Goal: Information Seeking & Learning: Learn about a topic

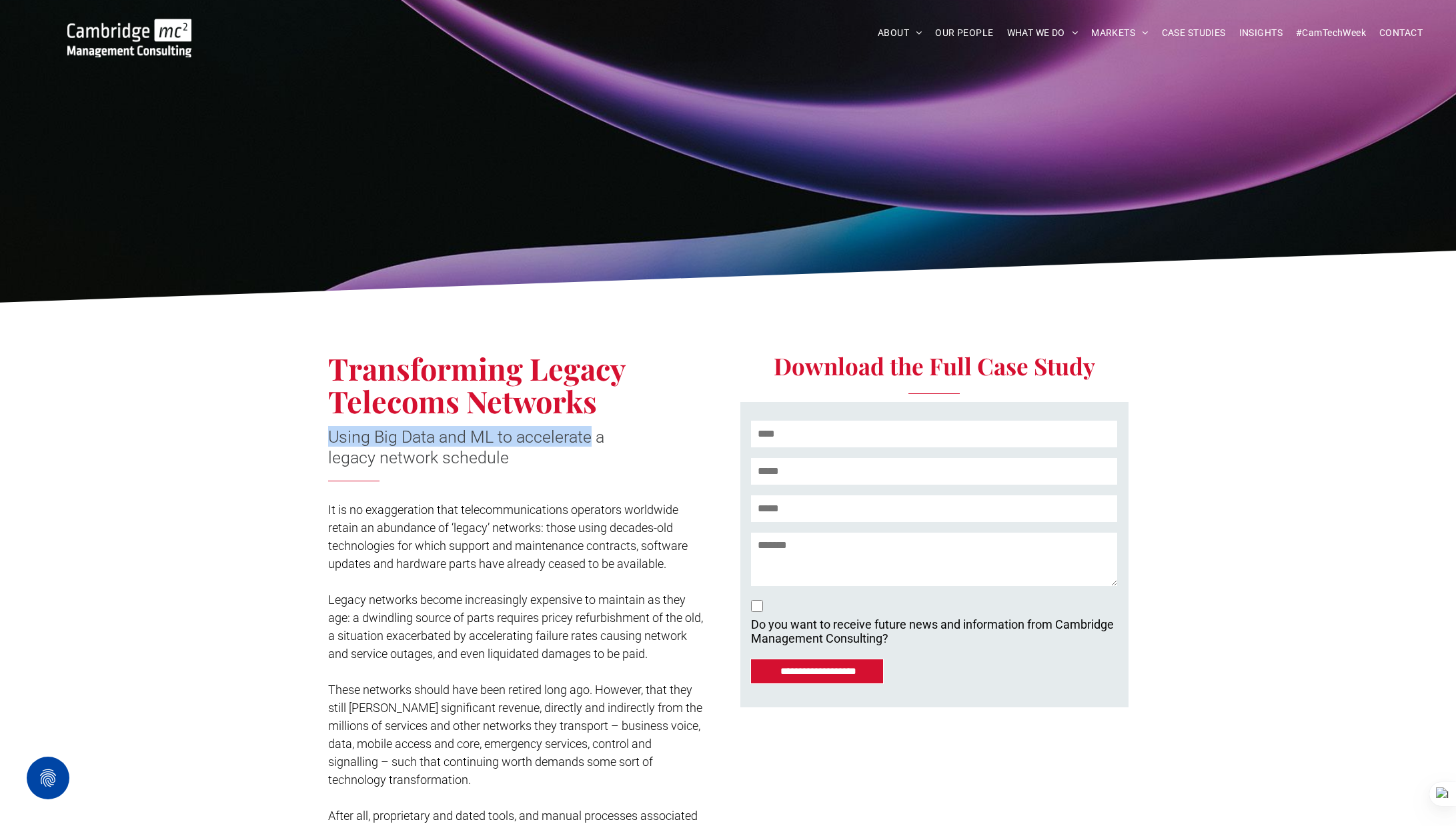
drag, startPoint x: 328, startPoint y: 433, endPoint x: 591, endPoint y: 438, distance: 263.0
click at [591, 438] on span "Using Big Data and ML to accelerate a legacy network schedule" at bounding box center [466, 447] width 276 height 40
copy span "Using Big Data and ML to accelerate"
click at [1268, 33] on span "INSIGHTS" at bounding box center [1261, 33] width 43 height 21
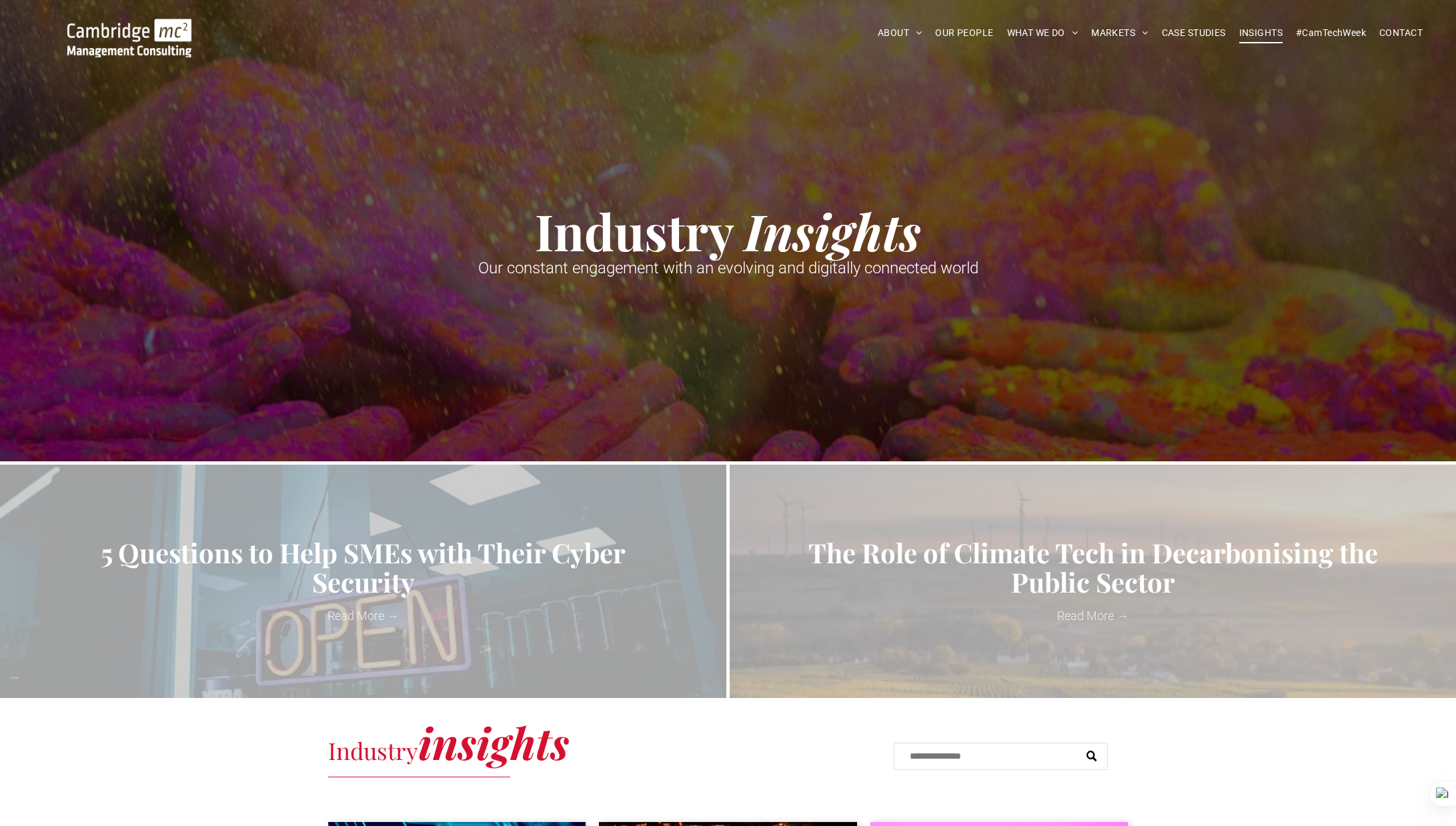
click at [1181, 34] on span "CASE STUDIES" at bounding box center [1194, 33] width 64 height 21
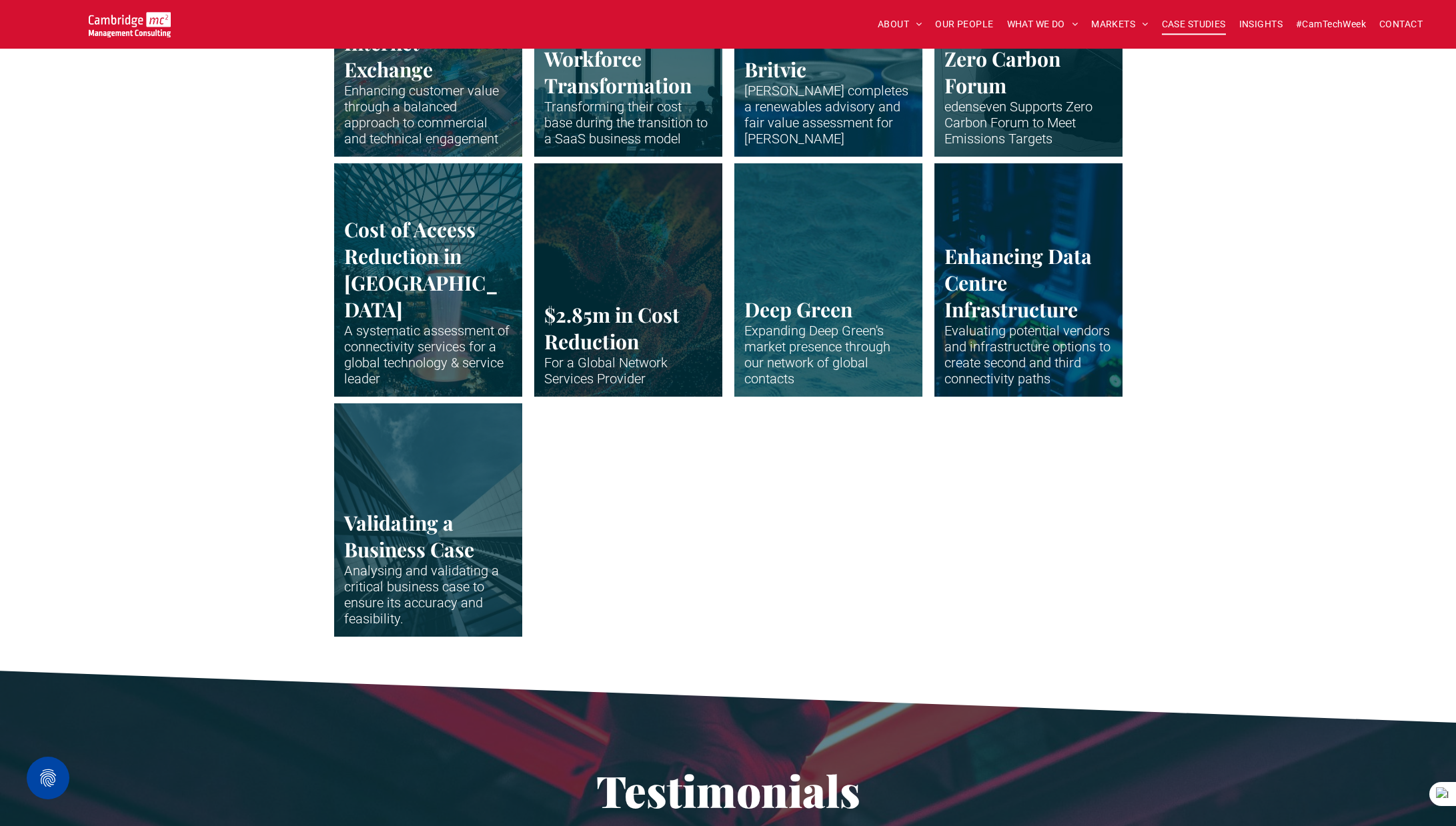
scroll to position [2691, 0]
click at [782, 314] on link "Abstract waveform in neon colours" at bounding box center [828, 280] width 199 height 247
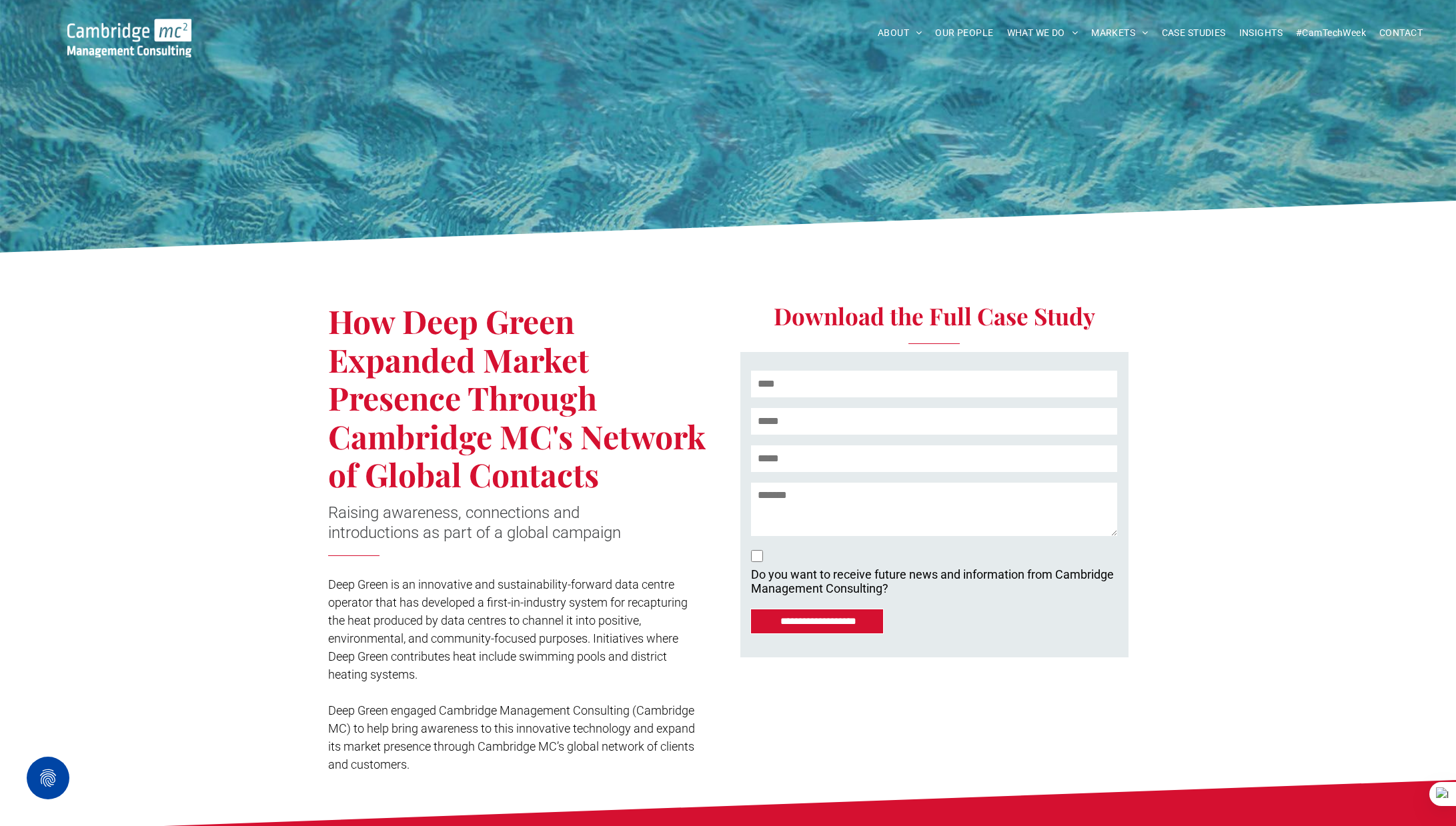
scroll to position [51, 0]
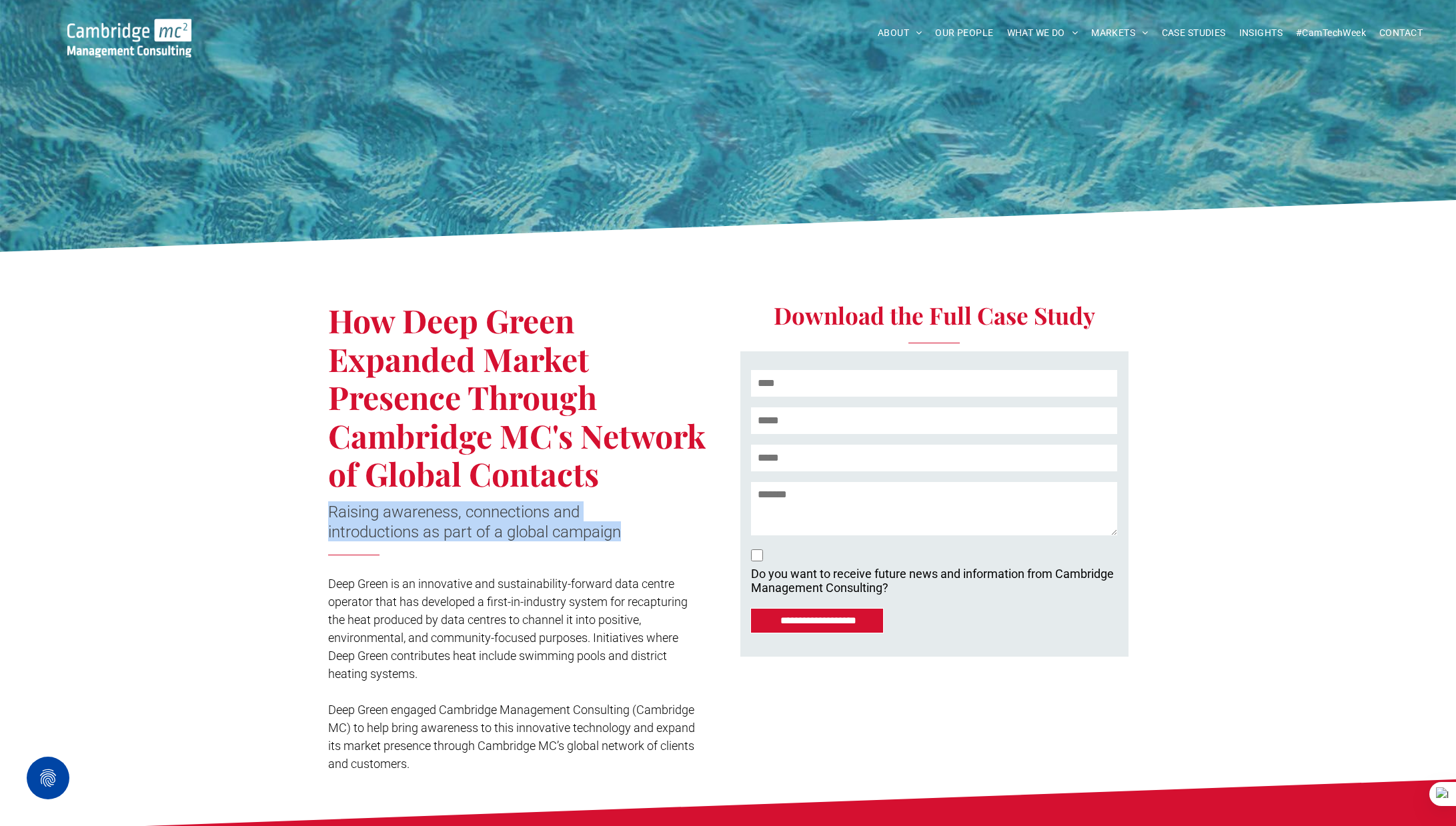
drag, startPoint x: 328, startPoint y: 510, endPoint x: 624, endPoint y: 528, distance: 296.5
click at [621, 528] on span "Raising awareness, connections and introductions as part of a global campaign" at bounding box center [474, 522] width 293 height 39
copy span "Raising awareness, connections and introductions as part of a global campaign"
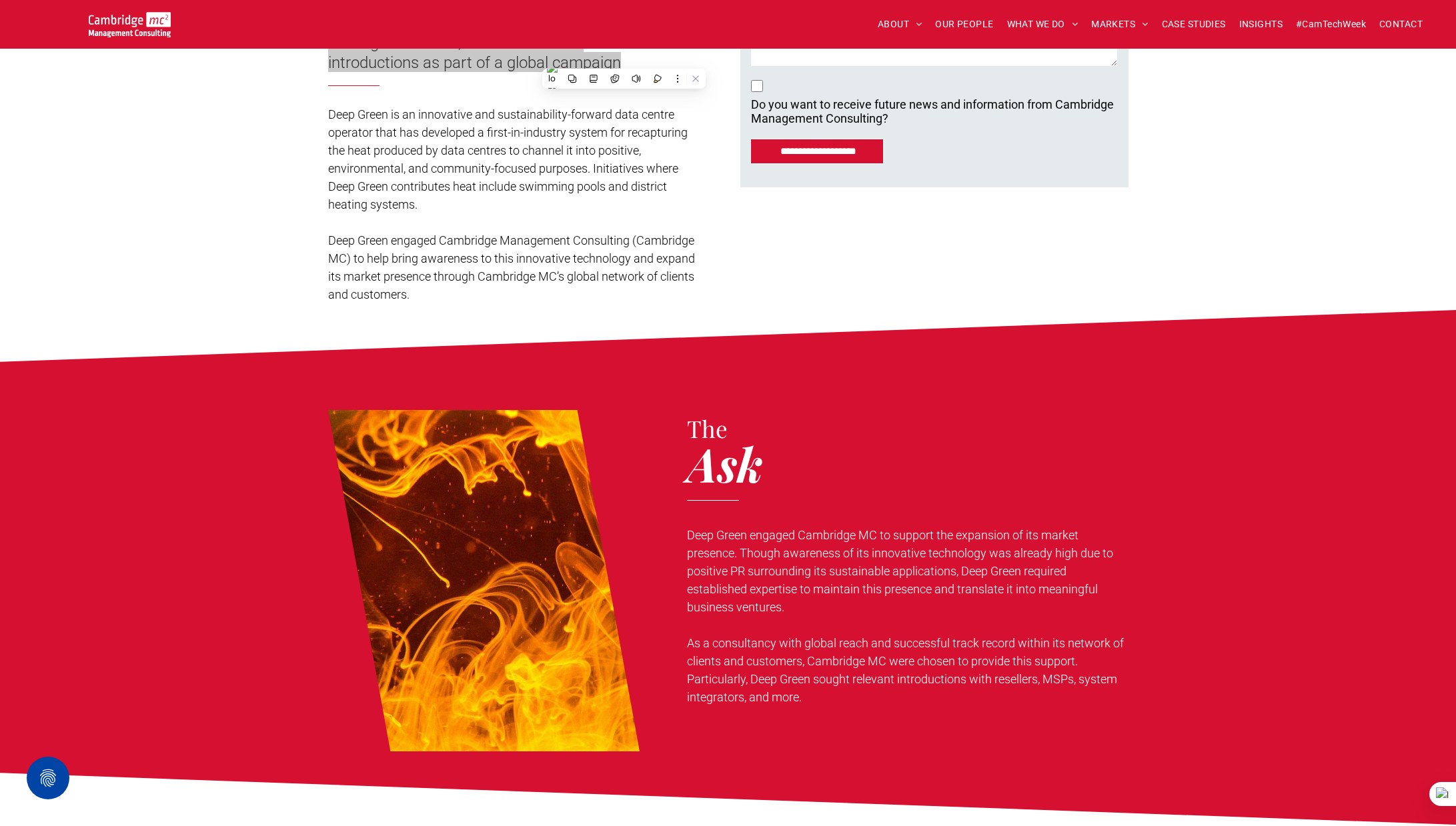
scroll to position [0, 0]
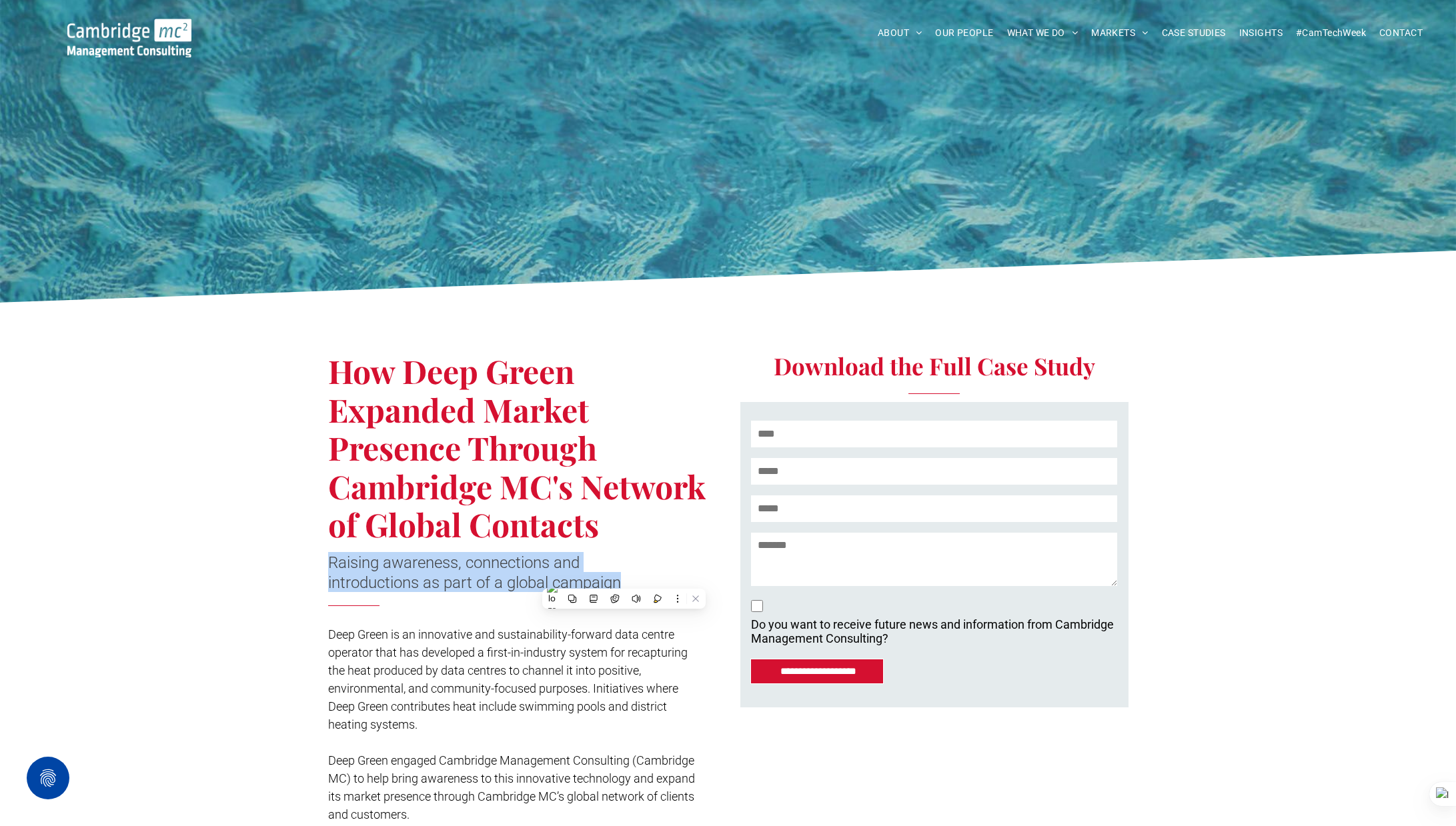
click at [102, 43] on img at bounding box center [130, 38] width 124 height 39
